Goal: Information Seeking & Learning: Find specific fact

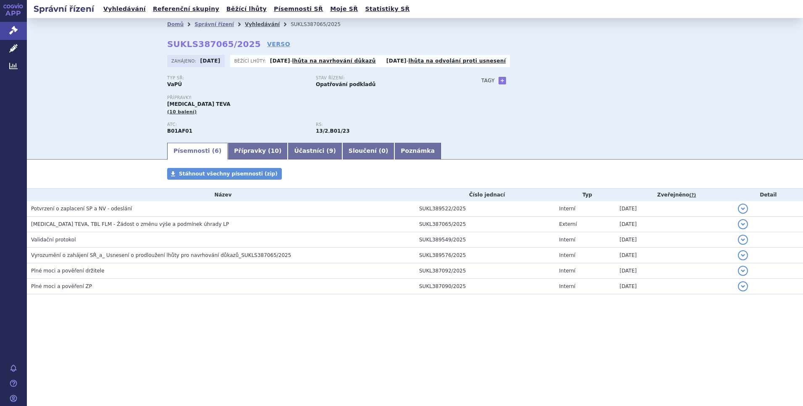
click at [250, 26] on link "Vyhledávání" at bounding box center [262, 24] width 35 height 6
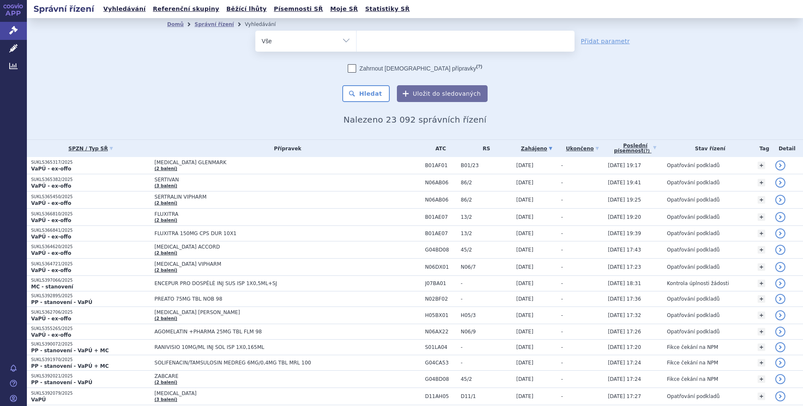
click at [369, 43] on ul at bounding box center [466, 40] width 218 height 18
click at [357, 43] on select at bounding box center [356, 40] width 0 height 21
type input "sit"
type input "sita"
type input "sitagl"
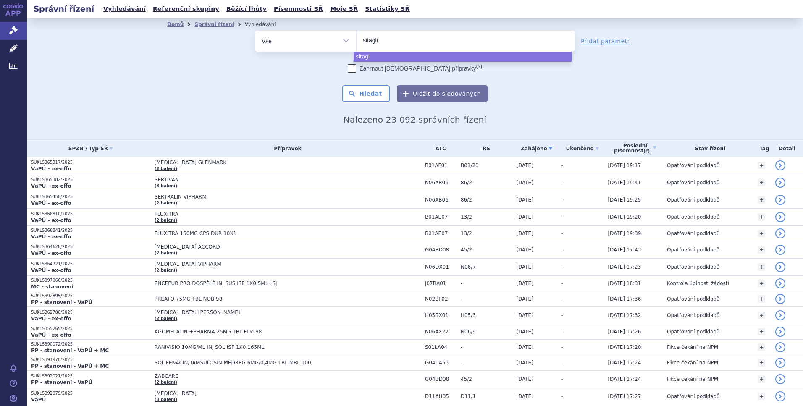
type input "sitaglip"
type input "sitaglipt"
type input "sitaglipti"
type input "sitagliptin"
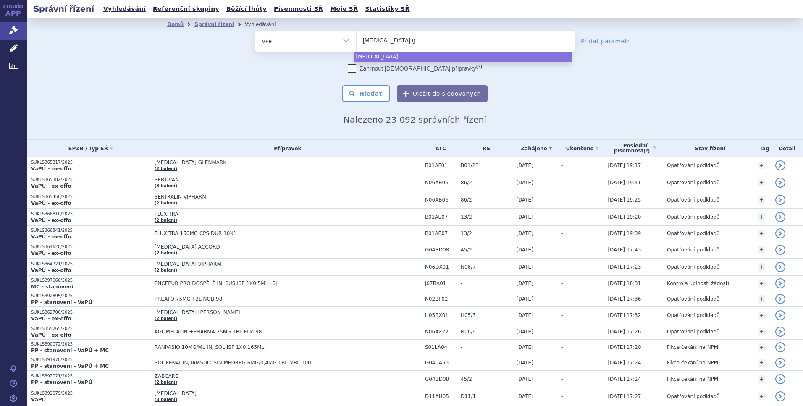
type input "sitagliptin gl"
type input "sitagliptin gle"
type input "sitagliptin glen"
type input "sitagliptin glenmar"
type input "sitagliptin glenmark"
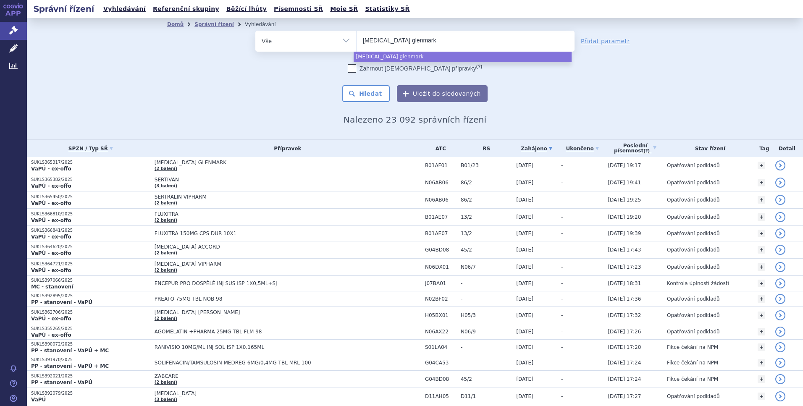
select select "sitagliptin glenmark"
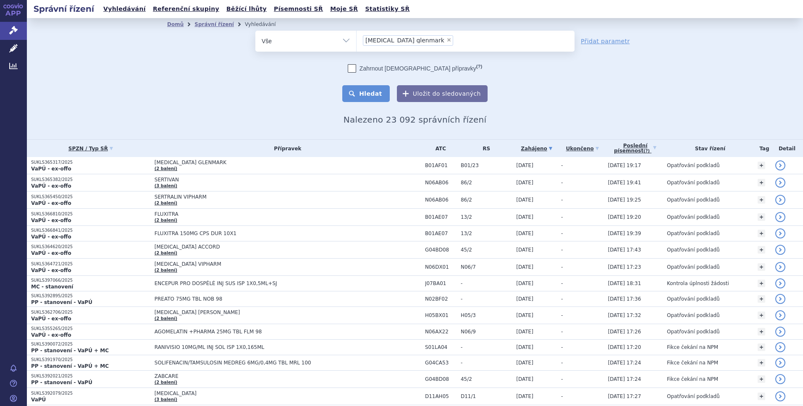
click at [379, 93] on button "Hledat" at bounding box center [365, 93] width 47 height 17
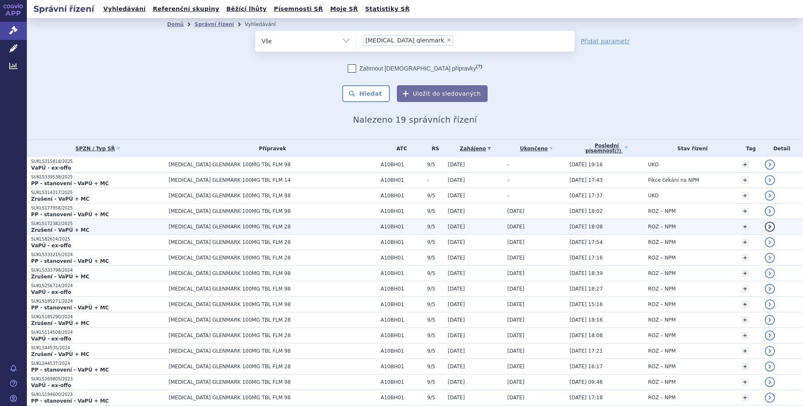
click at [250, 225] on span "[MEDICAL_DATA] GLENMARK 100MG TBL FLM 28" at bounding box center [272, 227] width 208 height 6
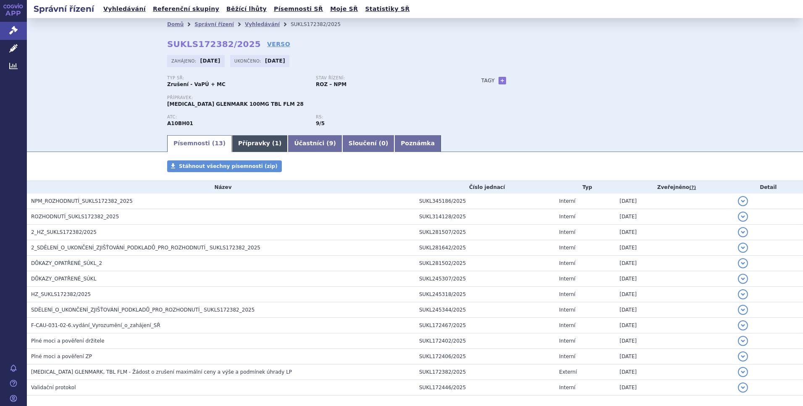
click at [242, 144] on link "Přípravky ( 1 )" at bounding box center [260, 143] width 56 height 17
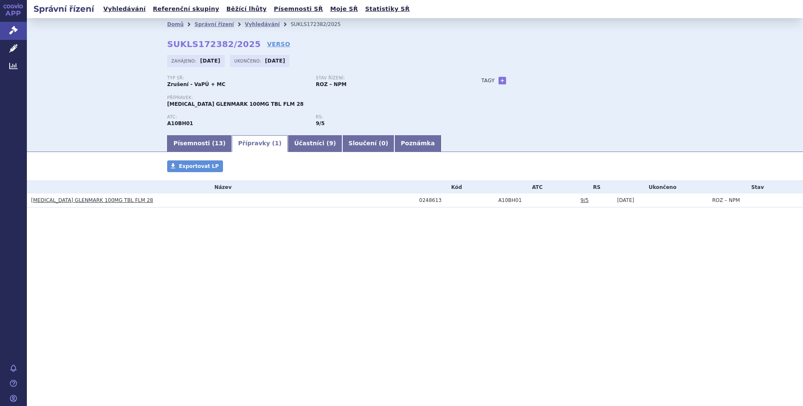
click at [430, 199] on div "0248613" at bounding box center [456, 200] width 75 height 6
copy div "0248613"
click at [245, 22] on link "Vyhledávání" at bounding box center [262, 24] width 35 height 6
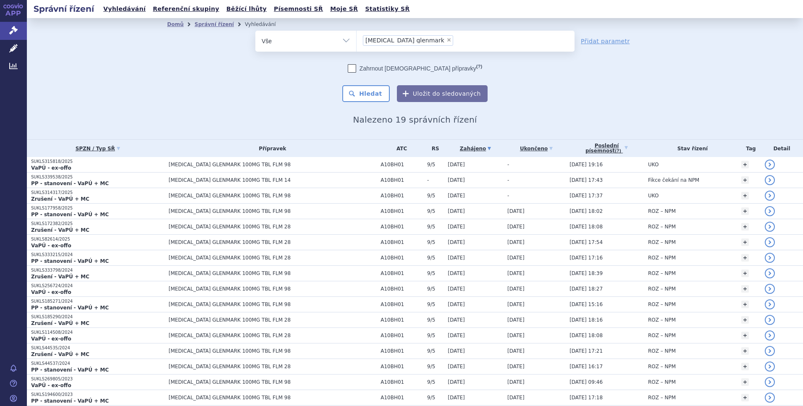
click at [447, 38] on span "×" at bounding box center [449, 39] width 5 height 5
click at [357, 38] on select "sitagliptin glenmark" at bounding box center [356, 40] width 0 height 21
select select
type input "0248613"
select select "0248613"
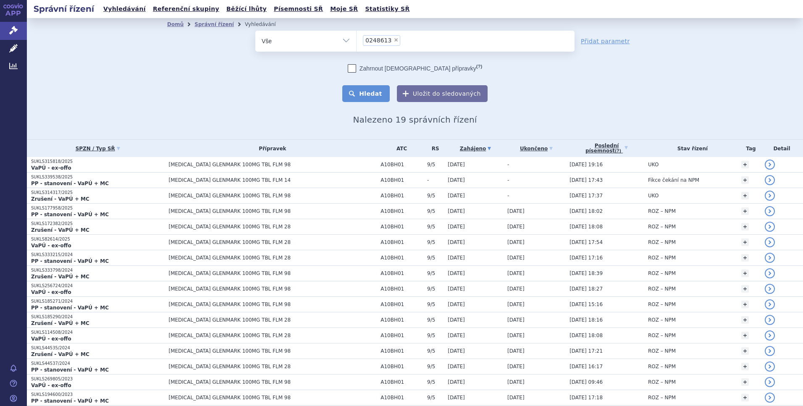
click at [371, 97] on button "Hledat" at bounding box center [365, 93] width 47 height 17
